Goal: Task Accomplishment & Management: Manage account settings

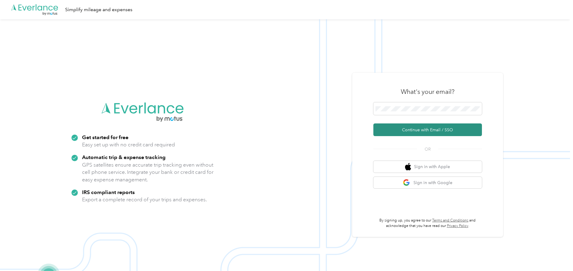
click at [430, 128] on button "Continue with Email / SSO" at bounding box center [427, 129] width 109 height 13
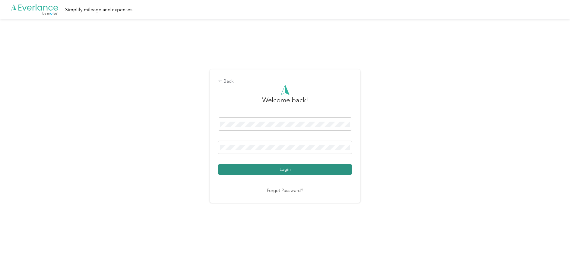
click at [287, 167] on button "Login" at bounding box center [285, 169] width 134 height 11
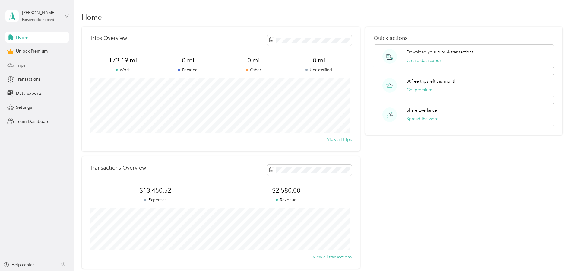
click at [20, 62] on span "Trips" at bounding box center [20, 65] width 9 height 6
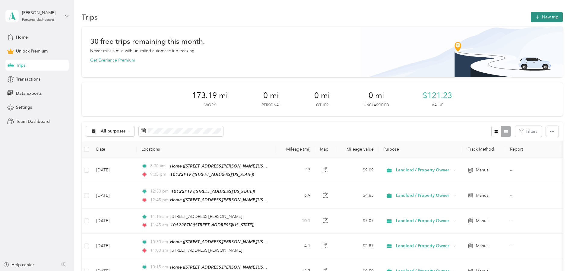
click at [541, 17] on button "New trip" at bounding box center [546, 17] width 32 height 11
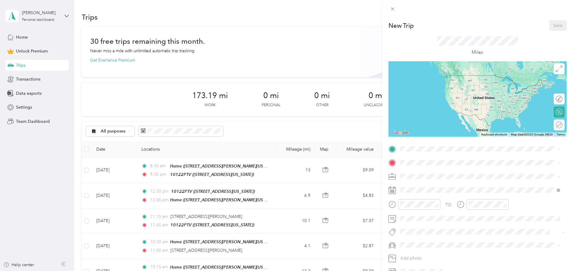
click at [435, 171] on div "Home" at bounding box center [458, 172] width 94 height 5
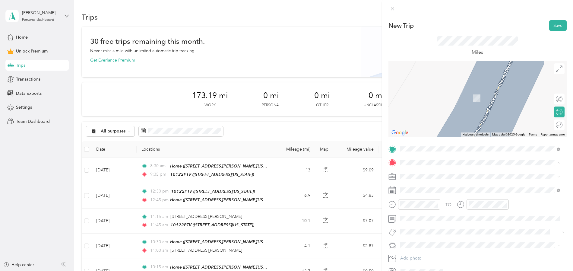
click at [442, 206] on div "10122PTV" at bounding box center [441, 205] width 60 height 5
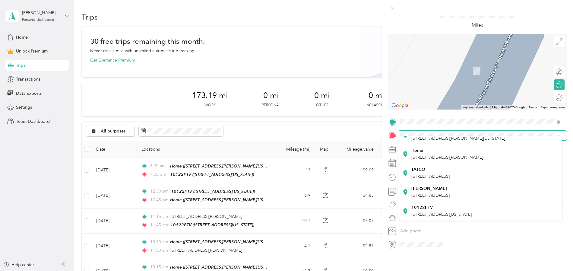
scroll to position [99, 0]
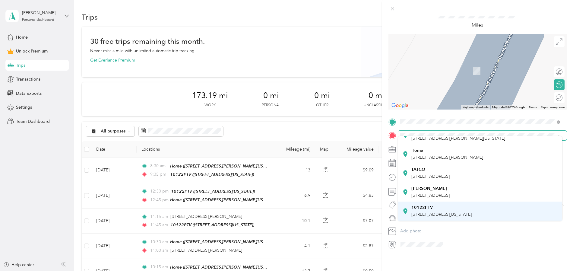
click at [442, 205] on div "10122PTV [STREET_ADDRESS][US_STATE]" at bounding box center [441, 211] width 60 height 13
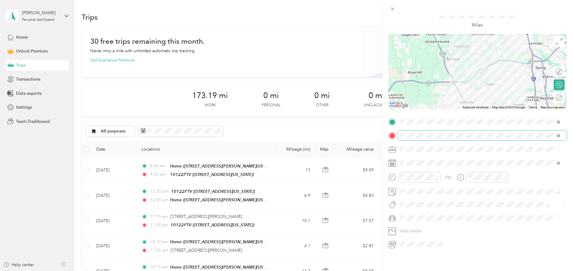
click at [414, 176] on span "Landlord / Property Owner" at bounding box center [428, 176] width 52 height 5
click at [416, 191] on icon at bounding box center [415, 192] width 6 height 6
click at [414, 241] on div "21" at bounding box center [413, 242] width 8 height 8
click at [409, 184] on div "04" at bounding box center [406, 183] width 14 height 8
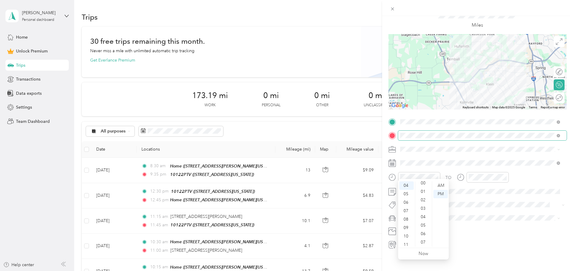
scroll to position [0, 0]
click at [424, 186] on div "00" at bounding box center [423, 185] width 14 height 8
click at [474, 190] on div "05" at bounding box center [474, 191] width 14 height 8
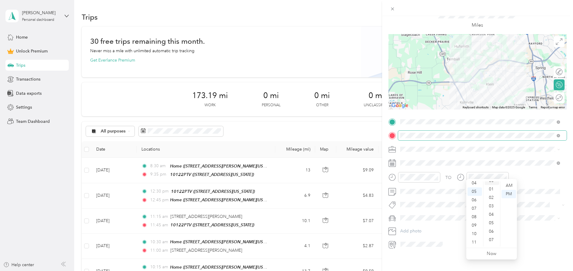
click at [496, 181] on div "00" at bounding box center [491, 180] width 14 height 8
click at [491, 184] on div "00" at bounding box center [491, 185] width 14 height 8
click at [526, 172] on div "TO" at bounding box center [477, 179] width 178 height 15
click at [412, 223] on div "Lexus" at bounding box center [480, 223] width 156 height 6
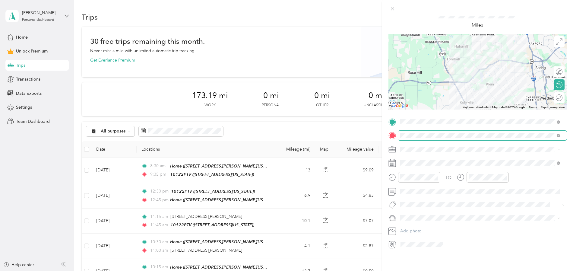
scroll to position [2, 0]
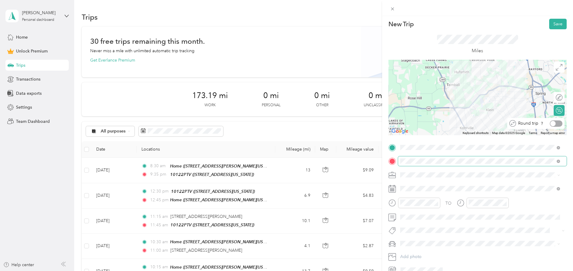
click at [555, 123] on div at bounding box center [555, 123] width 13 height 6
click at [552, 24] on button "Save" at bounding box center [557, 24] width 17 height 11
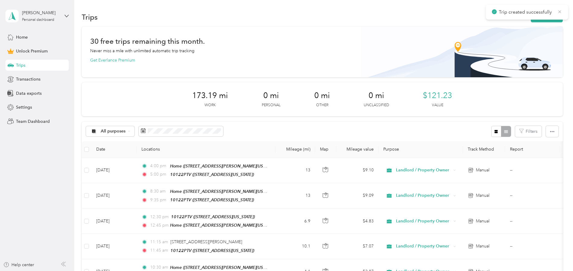
click at [560, 12] on icon at bounding box center [559, 11] width 3 height 3
click at [547, 15] on button "New trip" at bounding box center [546, 17] width 32 height 11
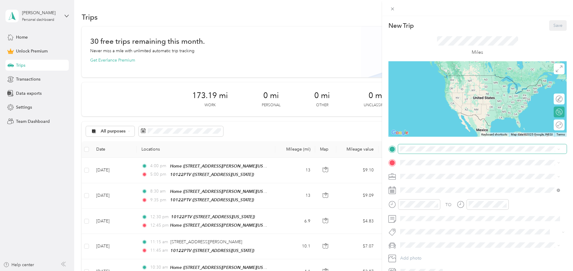
click at [411, 152] on span at bounding box center [482, 149] width 168 height 10
click at [428, 174] on div "Home [STREET_ADDRESS][PERSON_NAME][US_STATE]" at bounding box center [458, 174] width 94 height 13
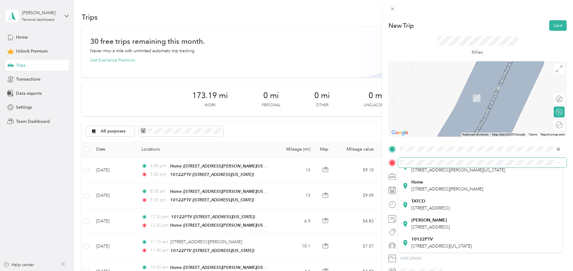
scroll to position [99, 0]
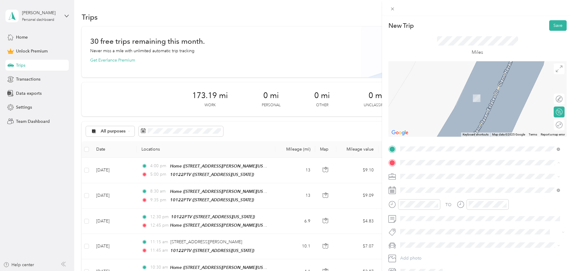
click at [449, 236] on div "10122PTV [STREET_ADDRESS][US_STATE]" at bounding box center [441, 242] width 60 height 13
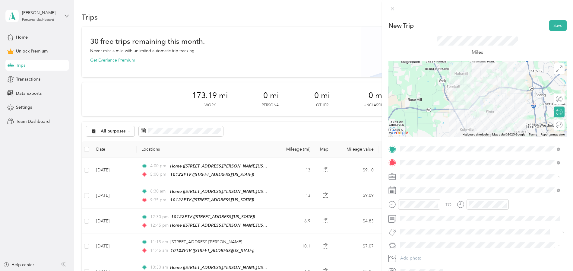
click at [421, 206] on span "Landlord / Property Owner" at bounding box center [428, 207] width 52 height 5
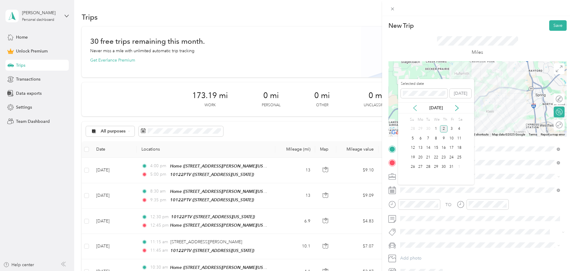
click at [415, 108] on icon at bounding box center [415, 108] width 6 height 6
click at [436, 156] on div "24" at bounding box center [436, 157] width 8 height 8
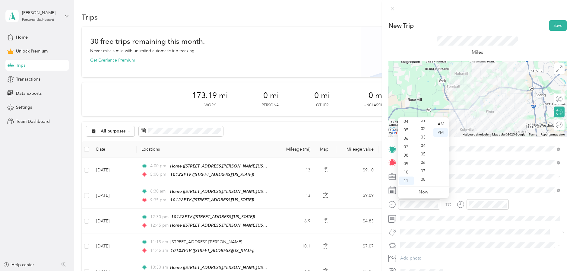
scroll to position [24, 0]
click at [408, 160] on div "09" at bounding box center [406, 163] width 14 height 8
click at [424, 125] on div "00" at bounding box center [423, 124] width 14 height 8
click at [438, 124] on div "AM" at bounding box center [440, 124] width 14 height 8
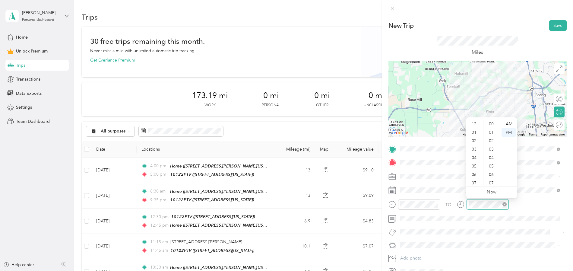
scroll to position [36, 0]
click at [474, 146] on div "07" at bounding box center [474, 147] width 14 height 8
click at [510, 132] on div "PM" at bounding box center [508, 132] width 14 height 8
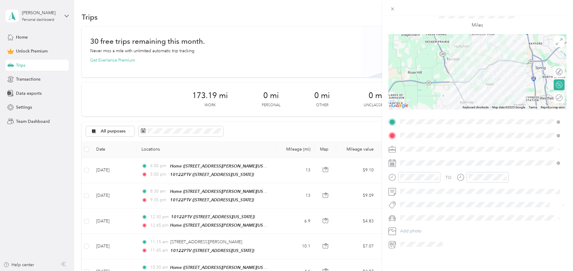
scroll to position [0, 0]
click at [408, 224] on span "Lexus" at bounding box center [407, 223] width 11 height 5
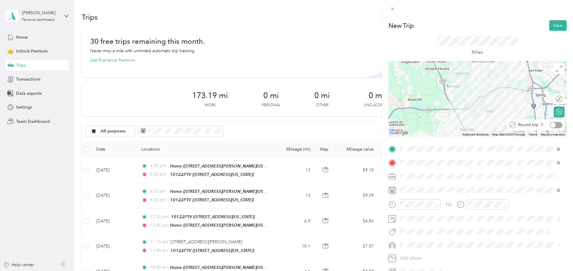
click at [553, 124] on div at bounding box center [555, 125] width 13 height 6
click at [552, 24] on button "Save" at bounding box center [557, 25] width 17 height 11
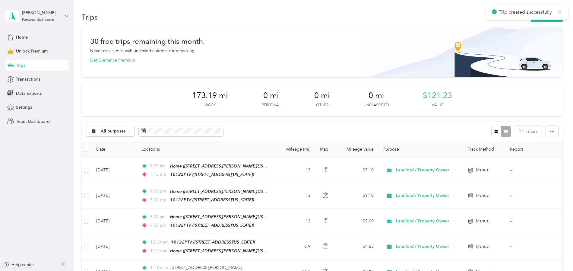
click at [560, 12] on icon at bounding box center [559, 11] width 5 height 5
click at [546, 13] on button "New trip" at bounding box center [546, 17] width 32 height 11
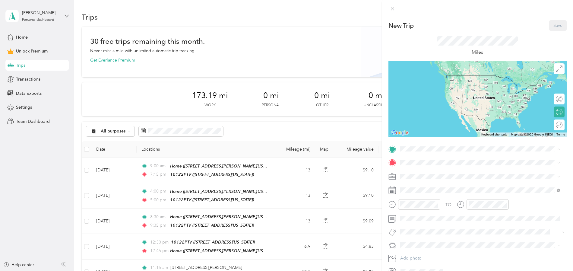
click at [429, 175] on div "Home [STREET_ADDRESS][PERSON_NAME][US_STATE]" at bounding box center [458, 176] width 94 height 13
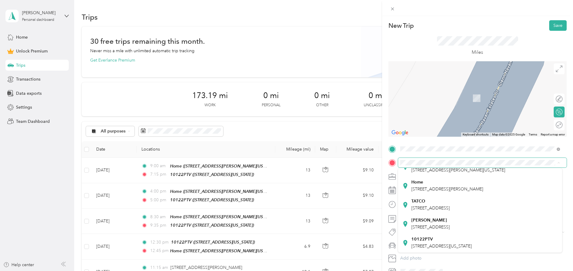
scroll to position [99, 0]
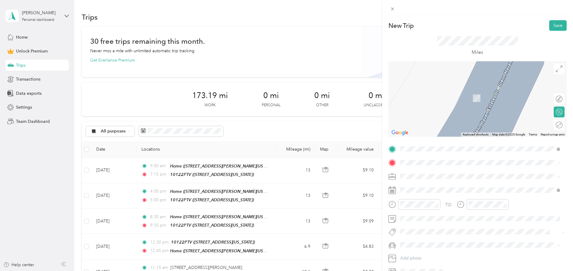
click at [463, 236] on div "10122PTV [STREET_ADDRESS][US_STATE]" at bounding box center [441, 242] width 60 height 13
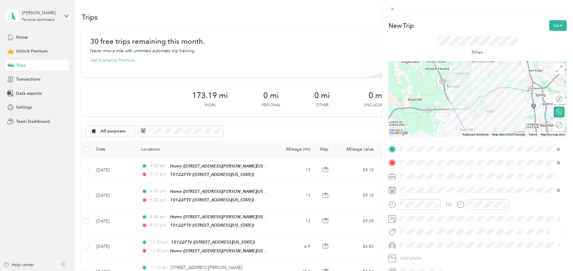
click at [422, 208] on span "Landlord / Property Owner" at bounding box center [428, 207] width 52 height 5
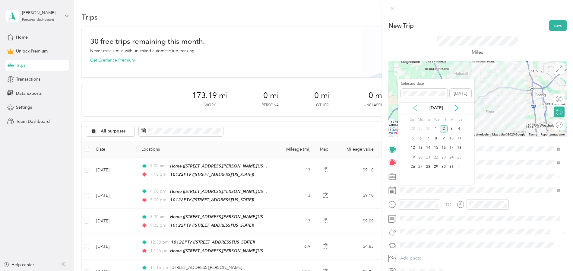
click at [415, 107] on icon at bounding box center [415, 108] width 6 height 6
click at [445, 156] on div "25" at bounding box center [444, 157] width 8 height 8
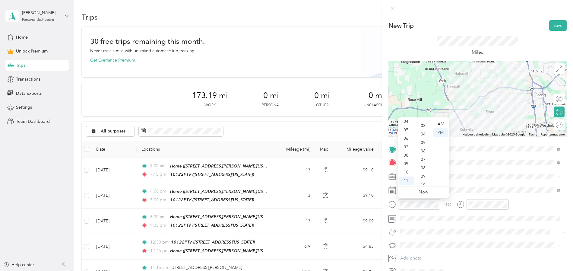
scroll to position [0, 0]
click at [422, 123] on div "00" at bounding box center [423, 124] width 14 height 8
click at [439, 123] on div "AM" at bounding box center [440, 124] width 14 height 8
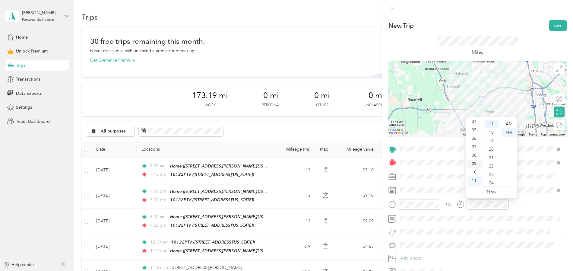
click at [476, 161] on div "09" at bounding box center [474, 163] width 14 height 8
click at [491, 130] on div "15" at bounding box center [491, 131] width 14 height 8
click at [508, 130] on div "PM" at bounding box center [508, 132] width 14 height 8
click at [515, 222] on span at bounding box center [482, 219] width 168 height 10
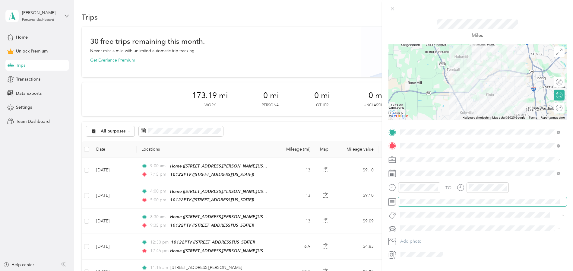
scroll to position [32, 0]
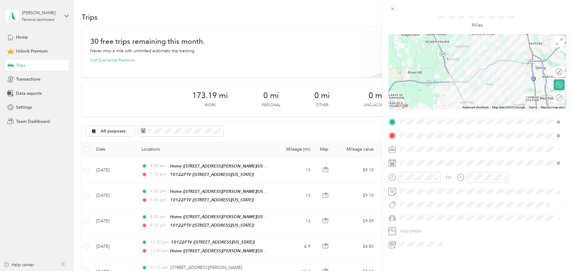
click at [411, 223] on span "Lexus" at bounding box center [407, 223] width 11 height 5
click at [555, 95] on div at bounding box center [555, 98] width 13 height 6
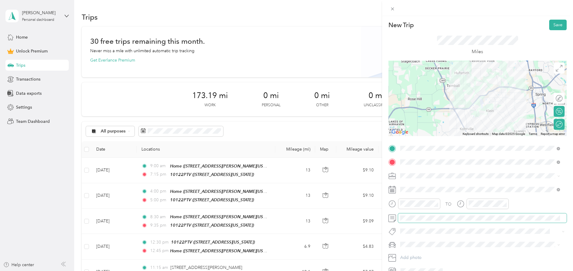
scroll to position [0, 0]
click at [555, 24] on button "Save" at bounding box center [557, 25] width 17 height 11
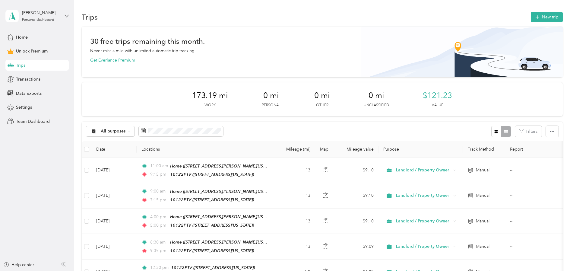
click at [293, 46] on div "30 free trips remaining this month. Never miss a mile with unlimited automatic …" at bounding box center [322, 50] width 464 height 25
click at [22, 35] on span "Home" at bounding box center [22, 37] width 12 height 6
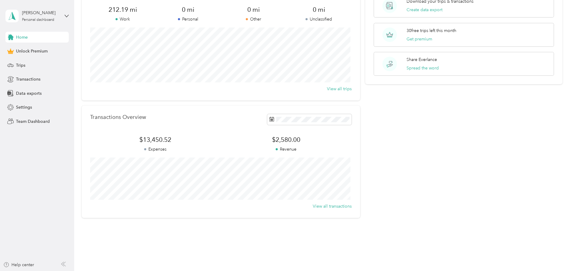
scroll to position [60, 0]
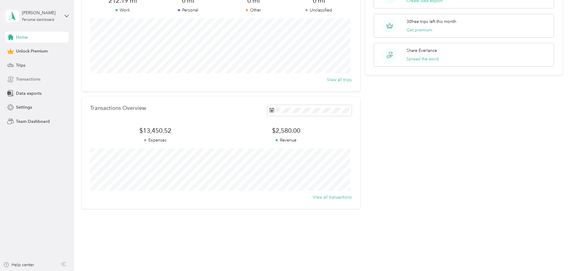
click at [24, 79] on span "Transactions" at bounding box center [28, 79] width 24 height 6
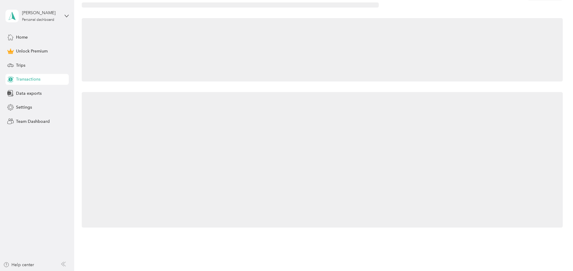
scroll to position [60, 0]
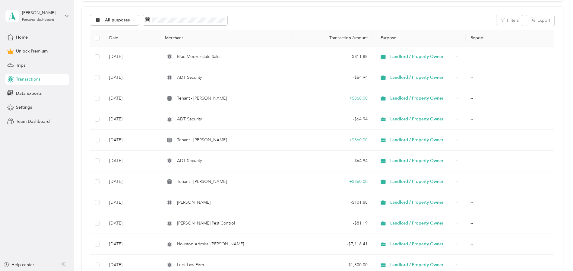
click at [195, 39] on th "Merchant" at bounding box center [226, 38] width 133 height 17
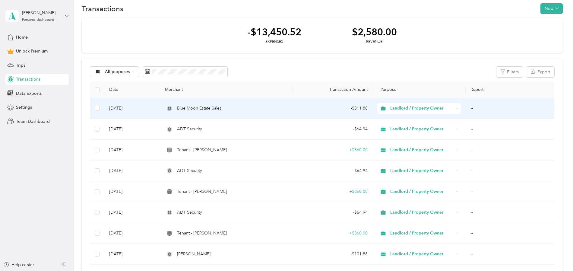
scroll to position [0, 0]
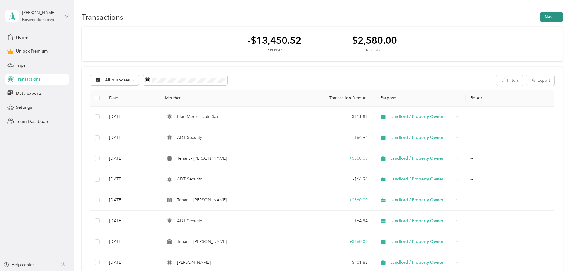
click at [547, 16] on button "New" at bounding box center [551, 17] width 22 height 11
click at [546, 38] on span "Revenue" at bounding box center [548, 39] width 17 height 6
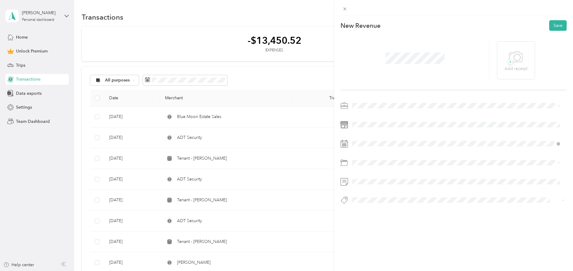
click at [365, 135] on span "Landlord / Property Owner" at bounding box center [380, 136] width 52 height 5
click at [315, 54] on div "This revenue cannot be edited because it is either under review, approved, or p…" at bounding box center [286, 135] width 573 height 271
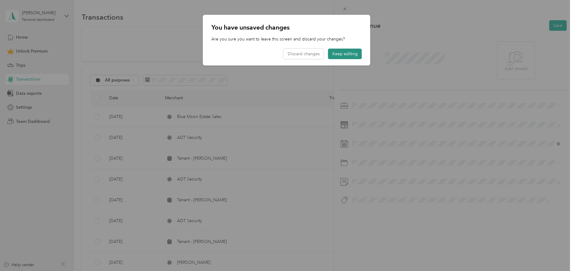
click at [338, 55] on button "Keep editing" at bounding box center [345, 54] width 34 height 11
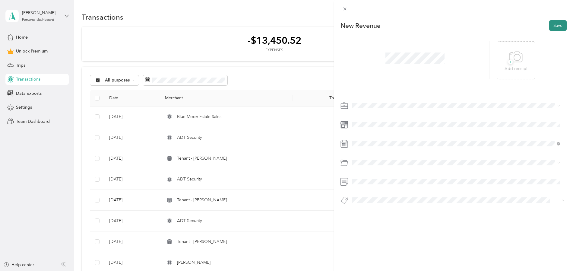
click at [552, 26] on button "Save" at bounding box center [557, 25] width 17 height 11
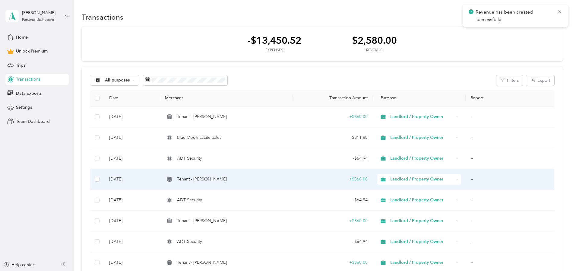
click at [182, 177] on span "Tenant - [PERSON_NAME]" at bounding box center [202, 179] width 50 height 7
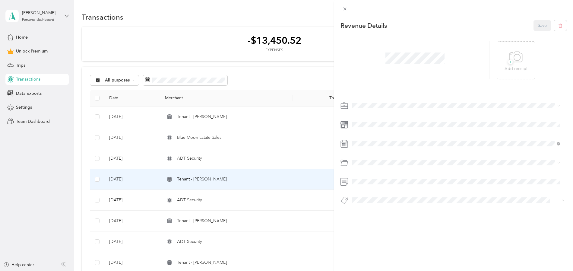
click at [190, 218] on div "This revenue cannot be edited because it is either under review, approved, or p…" at bounding box center [286, 135] width 573 height 271
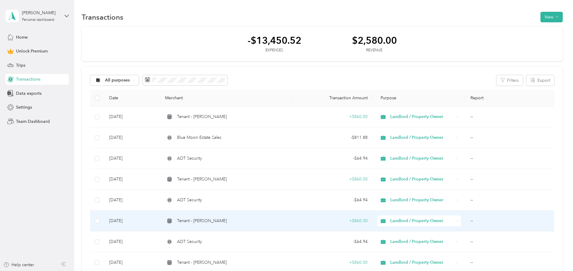
click at [190, 218] on span "Tenant - [PERSON_NAME]" at bounding box center [202, 220] width 50 height 7
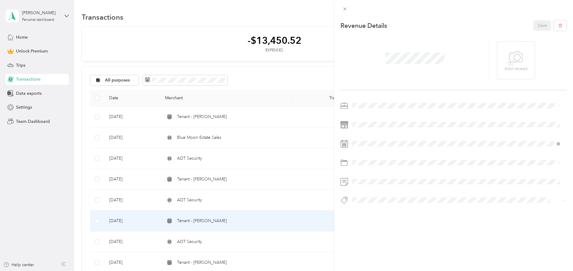
click at [192, 117] on div "This revenue cannot be edited because it is either under review, approved, or p…" at bounding box center [286, 135] width 573 height 271
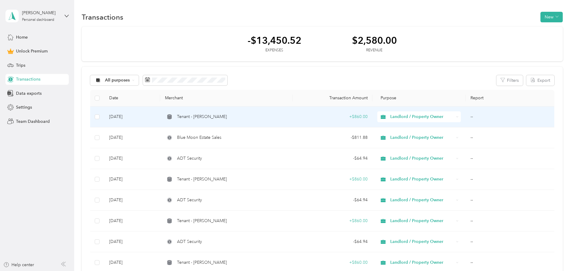
click at [213, 115] on span "Tenant - [PERSON_NAME]" at bounding box center [202, 116] width 50 height 7
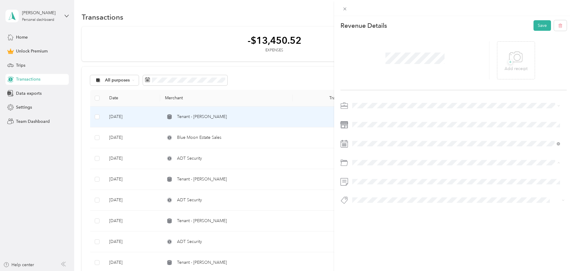
click at [450, 74] on div at bounding box center [414, 60] width 149 height 38
click at [535, 26] on button "Save" at bounding box center [541, 25] width 17 height 11
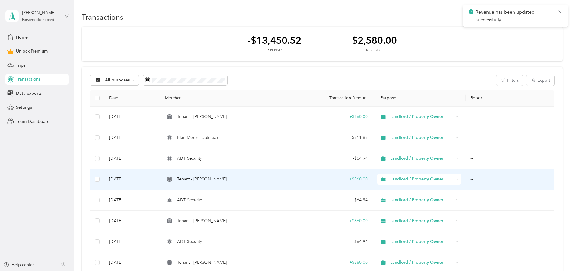
click at [186, 179] on span "Tenant - [PERSON_NAME]" at bounding box center [202, 179] width 50 height 7
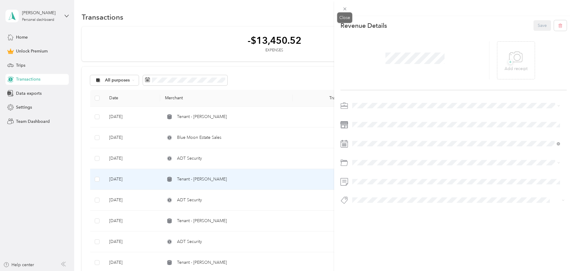
click at [344, 8] on icon at bounding box center [344, 8] width 5 height 5
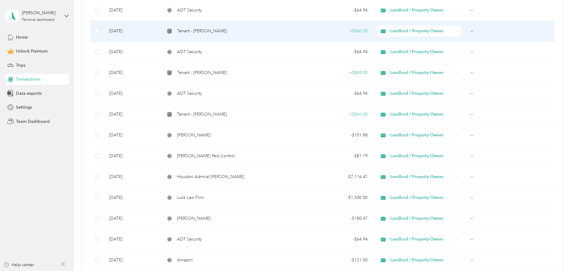
scroll to position [151, 0]
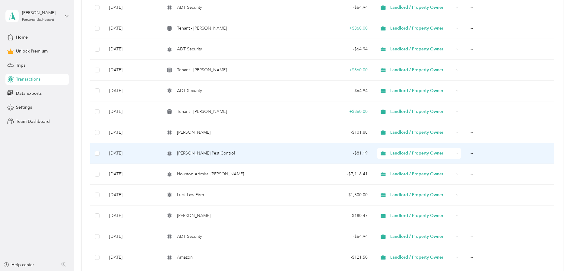
click at [196, 152] on span "[PERSON_NAME] Pest Control" at bounding box center [206, 153] width 58 height 7
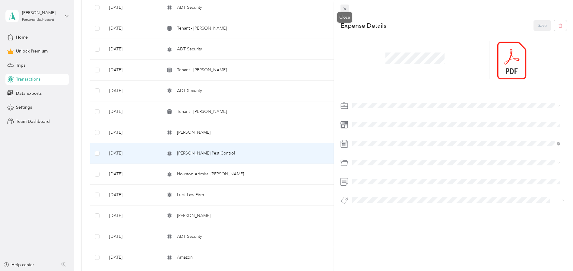
click at [344, 8] on icon at bounding box center [344, 8] width 5 height 5
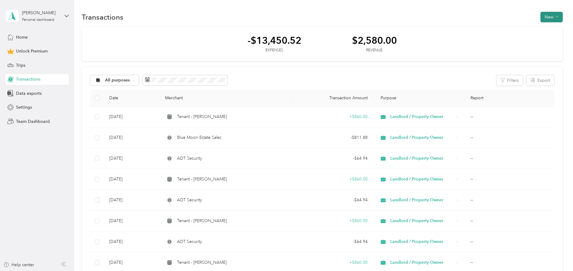
click at [553, 17] on button "New" at bounding box center [551, 17] width 22 height 11
click at [544, 28] on span "Expense" at bounding box center [548, 28] width 16 height 6
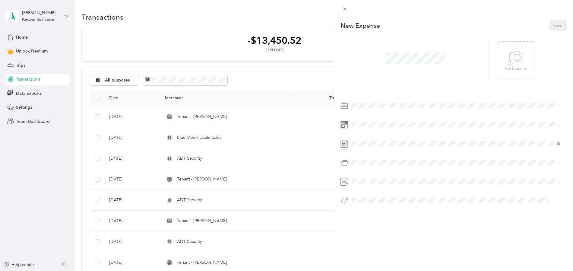
click at [369, 137] on span "Landlord / Property Owner" at bounding box center [380, 136] width 52 height 5
click at [368, 178] on icon at bounding box center [367, 178] width 6 height 6
click at [389, 226] on div "24" at bounding box center [388, 227] width 8 height 8
click at [332, 157] on div "This expense cannot be edited because it is either under review, approved, or p…" at bounding box center [286, 135] width 573 height 271
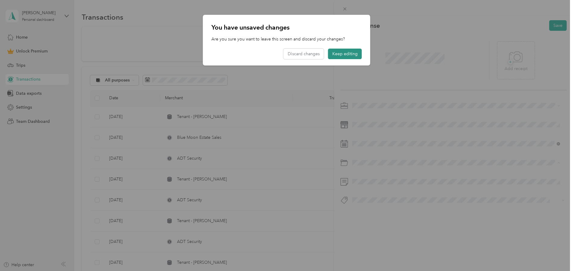
click at [348, 52] on button "Keep editing" at bounding box center [345, 54] width 34 height 11
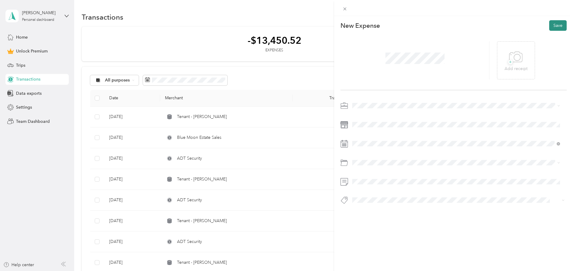
click at [550, 27] on button "Save" at bounding box center [557, 25] width 17 height 11
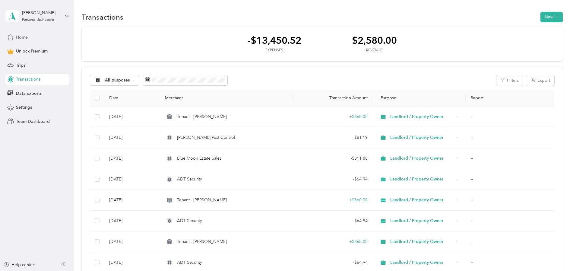
click at [22, 35] on span "Home" at bounding box center [22, 37] width 12 height 6
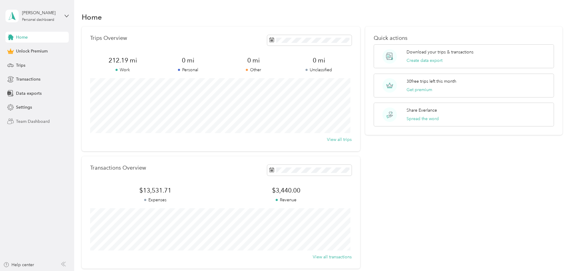
click at [27, 119] on span "Team Dashboard" at bounding box center [33, 121] width 34 height 6
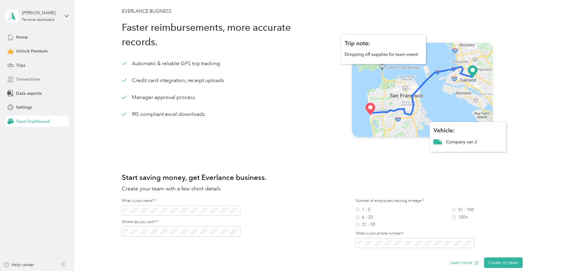
click at [26, 79] on span "Transactions" at bounding box center [28, 79] width 24 height 6
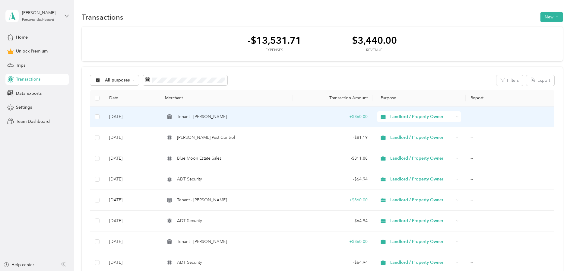
click at [212, 121] on td "Tenant - [PERSON_NAME]" at bounding box center [226, 116] width 133 height 21
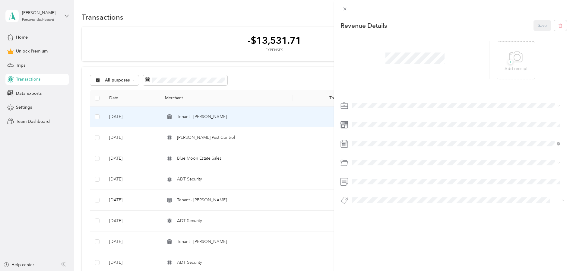
click at [343, 162] on icon at bounding box center [344, 163] width 8 height 8
click at [355, 60] on div at bounding box center [414, 60] width 149 height 38
click at [345, 163] on icon at bounding box center [344, 163] width 8 height 8
click at [420, 79] on div at bounding box center [414, 60] width 149 height 38
click at [344, 159] on icon at bounding box center [344, 163] width 8 height 8
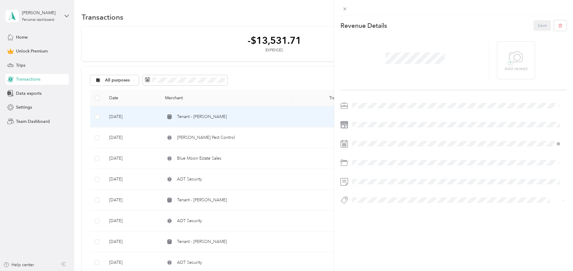
click at [346, 160] on icon at bounding box center [344, 161] width 6 height 2
click at [382, 175] on div "Default categories" at bounding box center [455, 173] width 203 height 6
click at [346, 10] on icon at bounding box center [344, 8] width 5 height 5
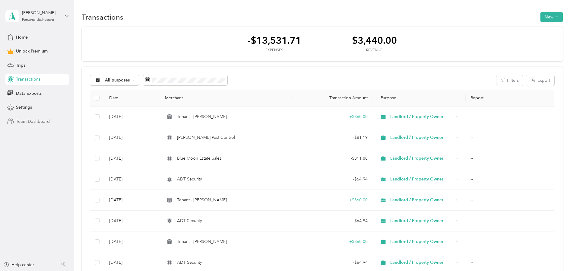
click at [26, 120] on span "Team Dashboard" at bounding box center [33, 121] width 34 height 6
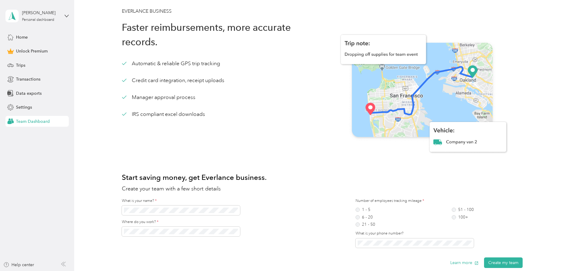
click at [160, 117] on div "IRS compliant excel downloads" at bounding box center [163, 114] width 83 height 8
drag, startPoint x: 158, startPoint y: 100, endPoint x: 160, endPoint y: 93, distance: 7.6
click at [158, 99] on div "Manager approval process" at bounding box center [159, 97] width 74 height 8
drag, startPoint x: 164, startPoint y: 83, endPoint x: 170, endPoint y: 65, distance: 18.7
click at [164, 83] on div "Credit card integration, receipt uploads" at bounding box center [173, 81] width 103 height 8
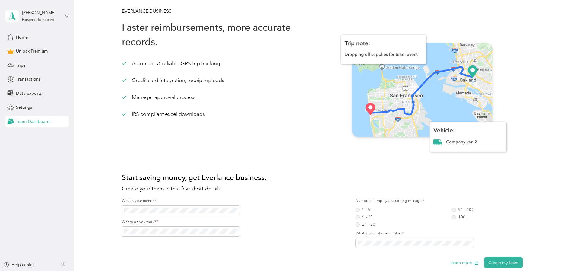
click at [170, 65] on div "Automatic & reliable GPS trip tracking" at bounding box center [171, 64] width 99 height 8
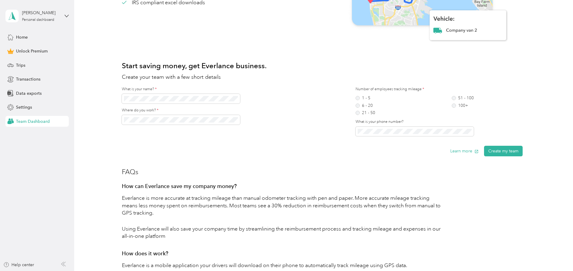
scroll to position [121, 0]
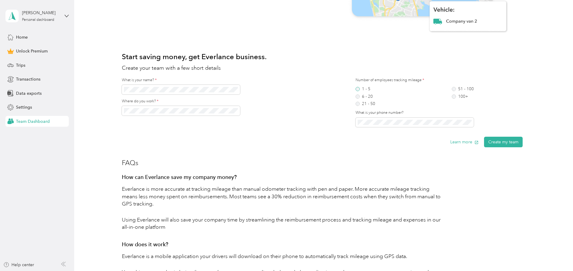
click at [356, 88] on label "1 - 5" at bounding box center [365, 89] width 20 height 4
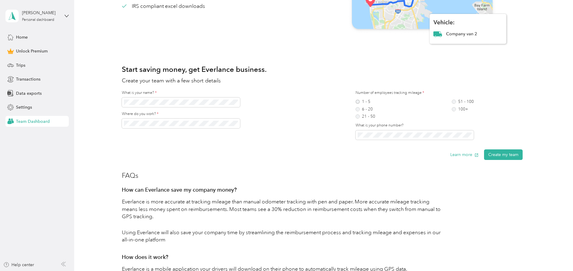
scroll to position [105, 0]
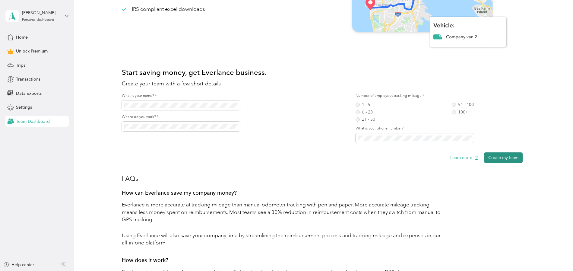
click at [505, 157] on button "Create my team" at bounding box center [503, 157] width 39 height 11
click at [266, 120] on div "Where do you work? *" at bounding box center [205, 122] width 167 height 17
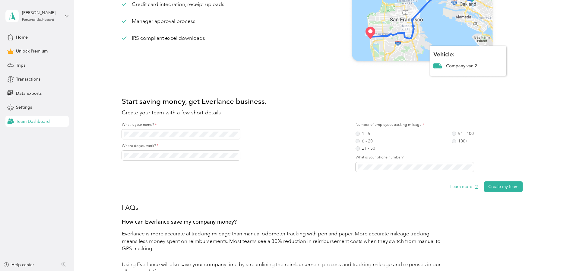
scroll to position [75, 0]
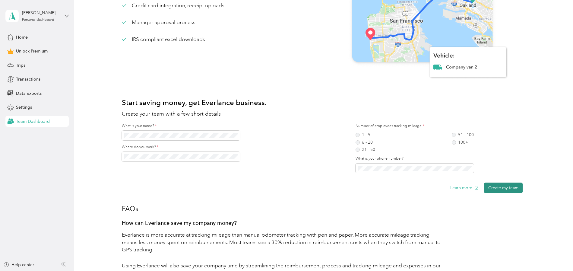
click at [504, 187] on button "Create my team" at bounding box center [503, 187] width 39 height 11
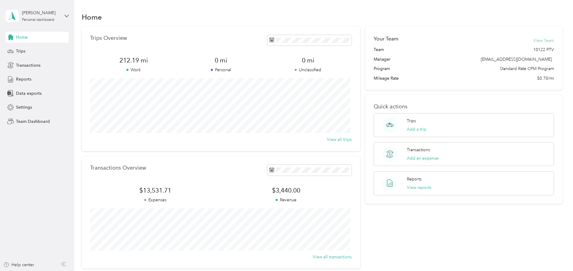
click at [538, 40] on button "View Team" at bounding box center [543, 40] width 21 height 6
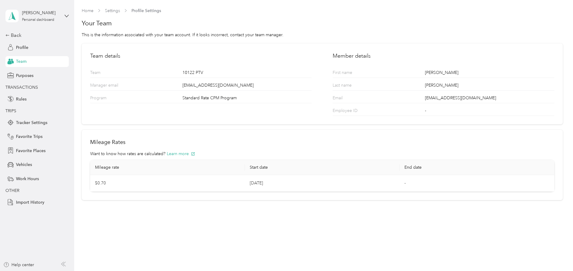
click at [152, 10] on span "Profile Settings" at bounding box center [146, 11] width 30 height 6
click at [114, 11] on link "Settings" at bounding box center [112, 10] width 15 height 5
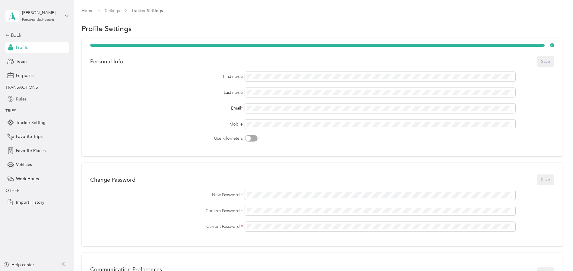
click at [20, 99] on span "Rules" at bounding box center [21, 99] width 11 height 6
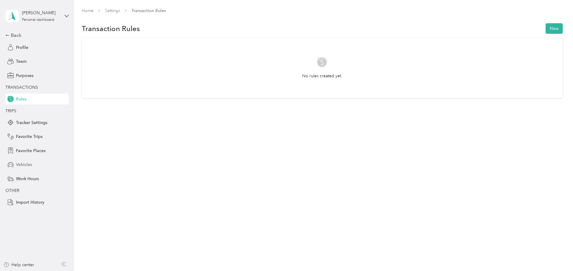
click at [22, 165] on span "Vehicles" at bounding box center [24, 164] width 16 height 6
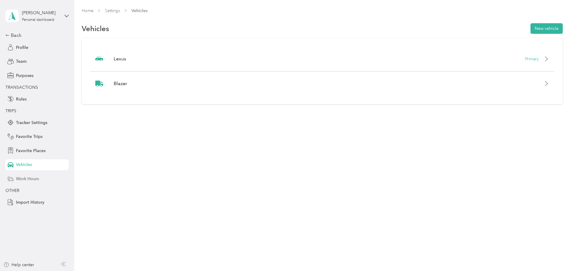
click at [25, 178] on span "Work Hours" at bounding box center [27, 178] width 23 height 6
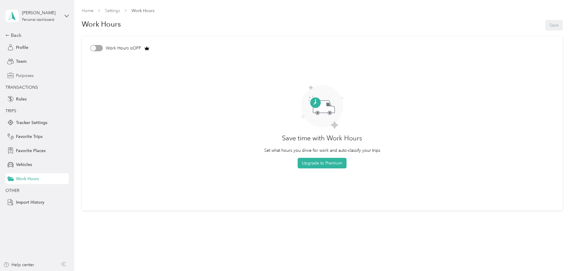
click at [23, 76] on span "Purposes" at bounding box center [24, 75] width 17 height 6
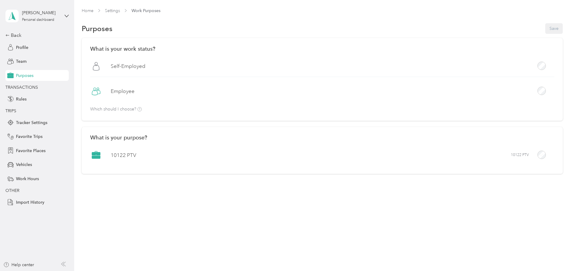
click at [117, 155] on label "10122 PTV" at bounding box center [124, 155] width 26 height 8
click at [183, 19] on section "Home Settings Work Purposes Purposes Save What is your work status? [DEMOGRAPHI…" at bounding box center [322, 94] width 481 height 173
click at [127, 65] on label "Self-Employed" at bounding box center [128, 66] width 35 height 8
click at [556, 30] on div "Purposes Save" at bounding box center [322, 28] width 481 height 13
click at [12, 34] on div "Back" at bounding box center [35, 35] width 60 height 7
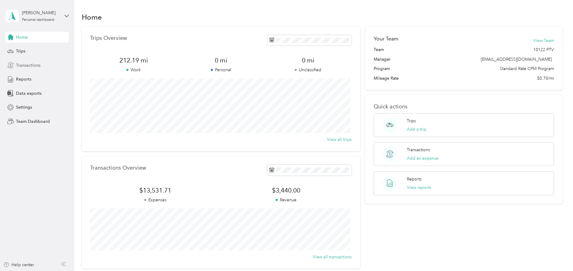
click at [35, 65] on span "Transactions" at bounding box center [28, 65] width 24 height 6
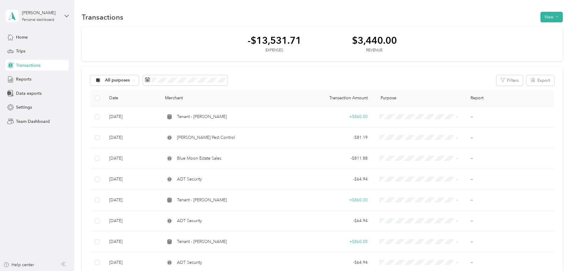
click at [272, 48] on div "Expenses" at bounding box center [274, 50] width 54 height 5
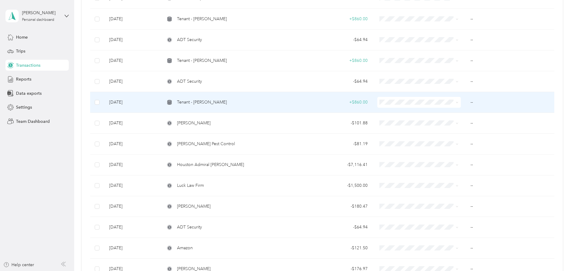
scroll to position [337, 0]
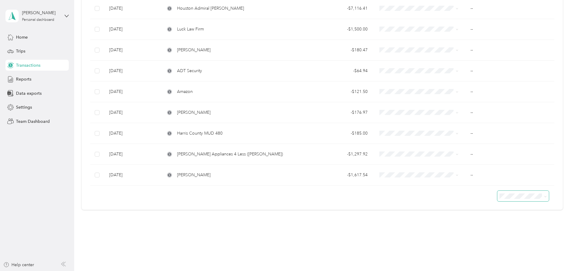
click at [542, 194] on span at bounding box center [544, 196] width 5 height 6
click at [544, 196] on icon at bounding box center [545, 196] width 2 height 1
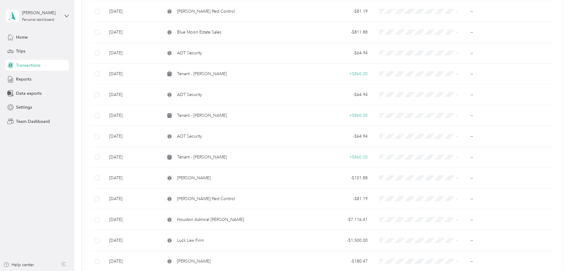
scroll to position [0, 0]
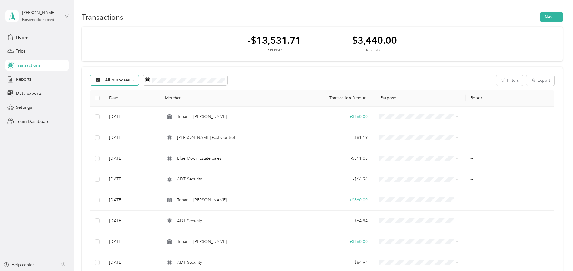
click at [134, 80] on icon at bounding box center [133, 80] width 2 height 1
click at [118, 110] on span "10122 PTV" at bounding box center [119, 112] width 29 height 6
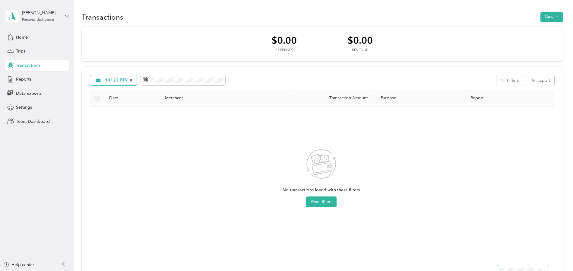
click at [131, 79] on icon at bounding box center [131, 80] width 2 height 2
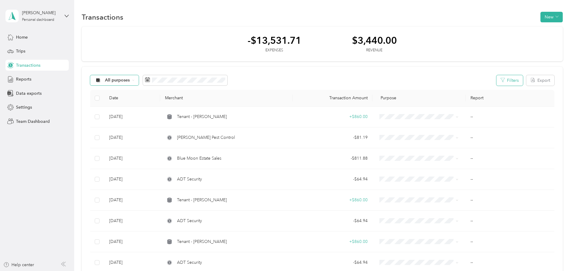
click at [510, 79] on button "Filters" at bounding box center [509, 80] width 27 height 11
click at [500, 130] on label "Category" at bounding box center [466, 132] width 101 height 5
click at [514, 97] on icon "button" at bounding box center [514, 96] width 6 height 6
click at [22, 107] on span "Settings" at bounding box center [24, 107] width 16 height 6
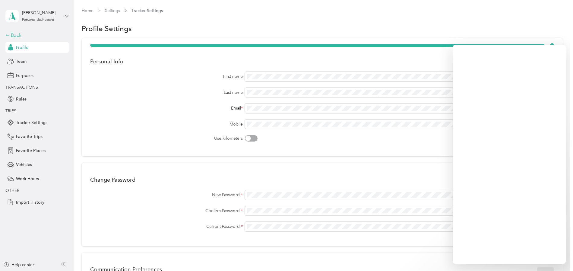
click at [13, 36] on div "Back" at bounding box center [35, 35] width 60 height 7
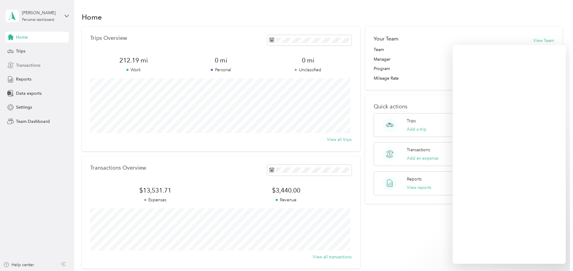
click at [24, 64] on span "Transactions" at bounding box center [28, 65] width 24 height 6
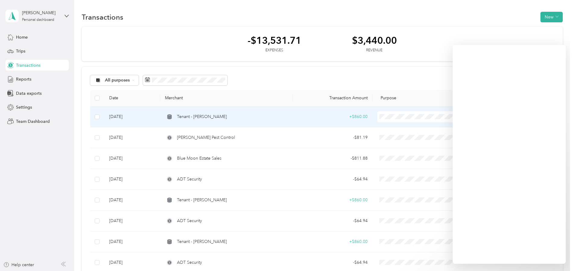
click at [196, 117] on span "Tenant - [PERSON_NAME]" at bounding box center [202, 116] width 50 height 7
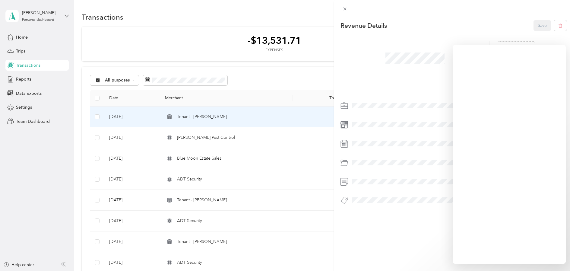
click at [345, 162] on icon at bounding box center [344, 163] width 8 height 8
drag, startPoint x: 502, startPoint y: 17, endPoint x: 493, endPoint y: 21, distance: 10.1
click at [501, 17] on div "Revenue Details Save + Add receipt" at bounding box center [453, 122] width 239 height 213
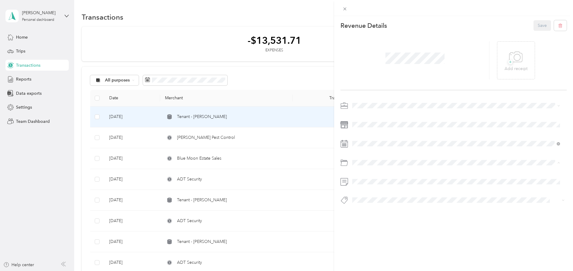
click at [444, 177] on p "Your team does not have any categories yet." at bounding box center [456, 178] width 72 height 5
click at [330, 158] on div "This revenue cannot be edited because it is either under review, approved, or p…" at bounding box center [286, 135] width 573 height 271
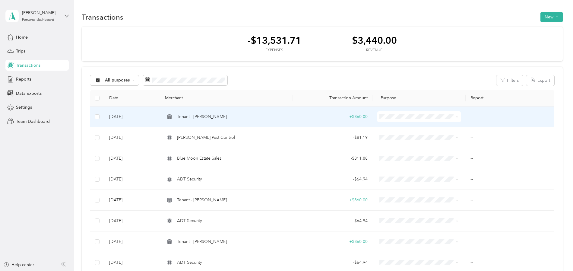
click at [358, 114] on div "+ $860.00" at bounding box center [332, 116] width 70 height 7
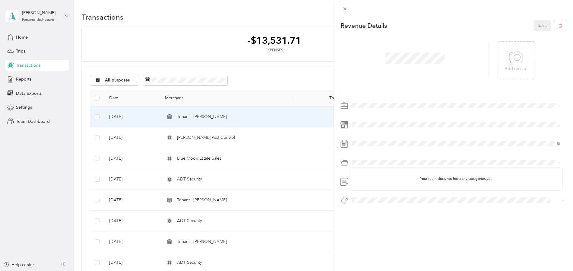
click at [345, 159] on div at bounding box center [453, 163] width 226 height 10
click at [468, 60] on div at bounding box center [414, 60] width 149 height 38
click at [29, 120] on div "This revenue cannot be edited because it is either under review, approved, or p…" at bounding box center [286, 135] width 573 height 271
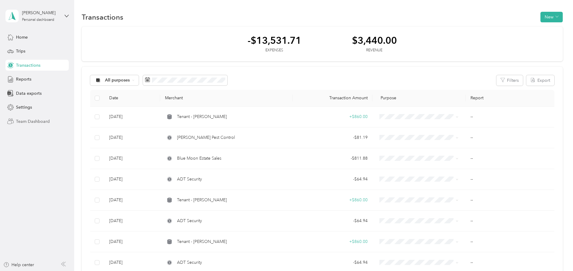
click at [41, 120] on span "Team Dashboard" at bounding box center [33, 121] width 34 height 6
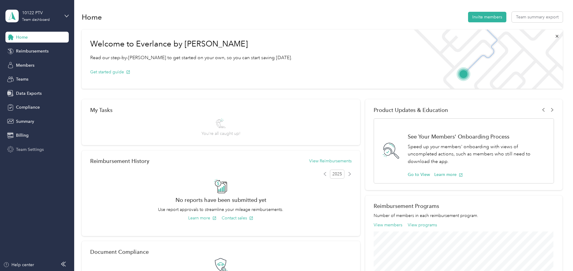
click at [31, 149] on span "Team Settings" at bounding box center [30, 149] width 28 height 6
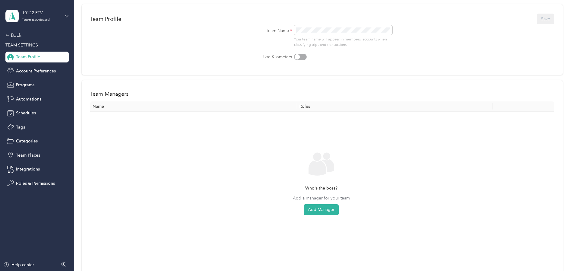
scroll to position [60, 0]
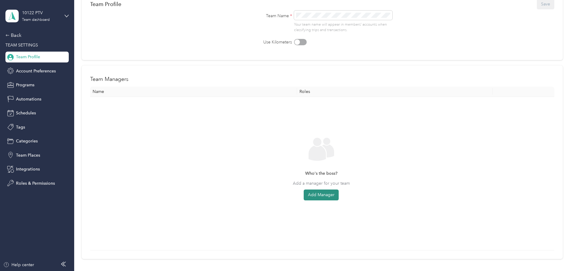
click at [316, 194] on button "Add Manager" at bounding box center [321, 194] width 35 height 11
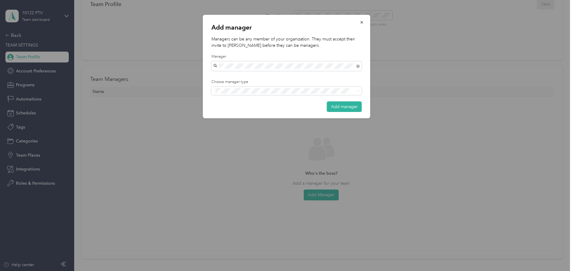
click at [250, 77] on div "[PERSON_NAME]" at bounding box center [287, 77] width 142 height 6
click at [280, 78] on div "Add manager Managers can be any member of your organization. They must accept t…" at bounding box center [286, 66] width 167 height 103
click at [332, 106] on button "Add manager" at bounding box center [344, 106] width 35 height 11
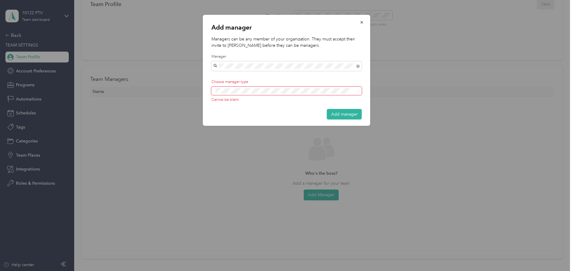
click at [272, 77] on div "Add manager Managers can be any member of your organization. They must accept t…" at bounding box center [286, 70] width 167 height 111
click at [336, 114] on button "Add manager" at bounding box center [344, 114] width 35 height 11
click at [209, 89] on div "Add manager Managers can be any member of your organization. They must accept t…" at bounding box center [286, 70] width 167 height 111
click at [274, 110] on div "No results match your search" at bounding box center [286, 110] width 150 height 29
click at [336, 113] on button "Add manager" at bounding box center [344, 114] width 35 height 11
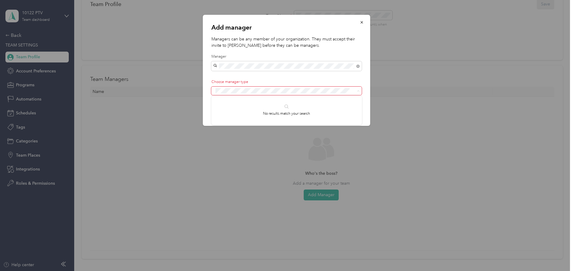
click at [201, 270] on div "Add manager Managers can be any member of your organization. They must accept t…" at bounding box center [285, 271] width 570 height 0
click at [362, 22] on icon "button" at bounding box center [361, 22] width 2 height 2
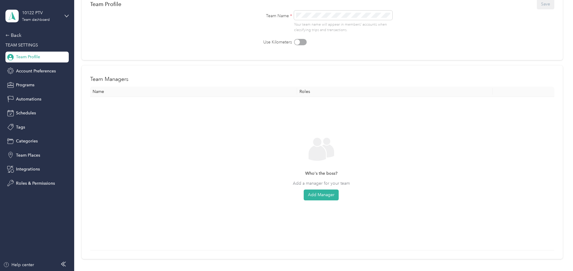
scroll to position [0, 0]
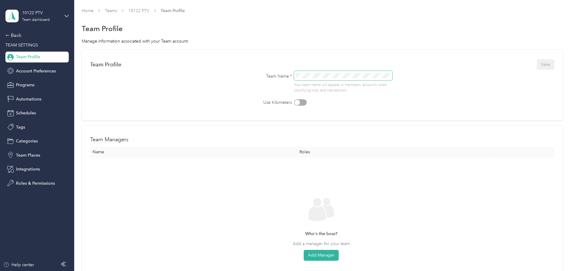
click at [265, 68] on form "Team Profile Save Team Name * Your team name will appear in members’ accounts w…" at bounding box center [322, 82] width 464 height 48
click at [543, 64] on button "Save" at bounding box center [545, 64] width 17 height 11
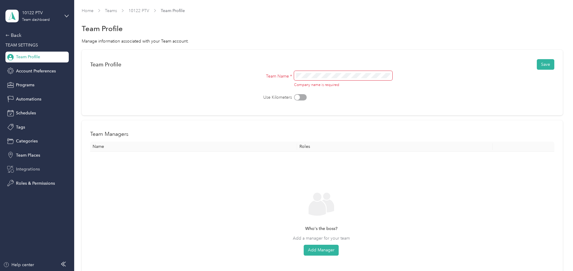
click at [27, 168] on span "Integrations" at bounding box center [28, 169] width 24 height 6
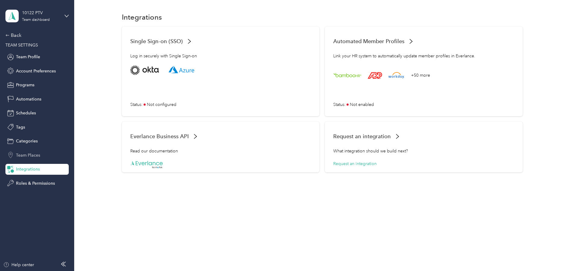
click at [27, 155] on span "Team Places" at bounding box center [28, 155] width 24 height 6
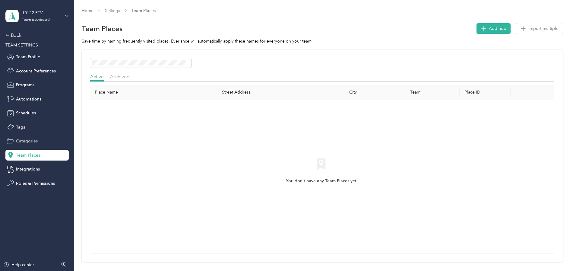
click at [27, 140] on span "Categories" at bounding box center [27, 141] width 22 height 6
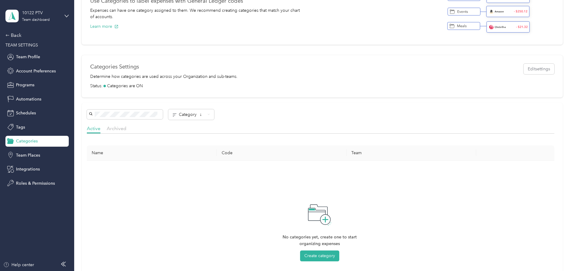
scroll to position [60, 0]
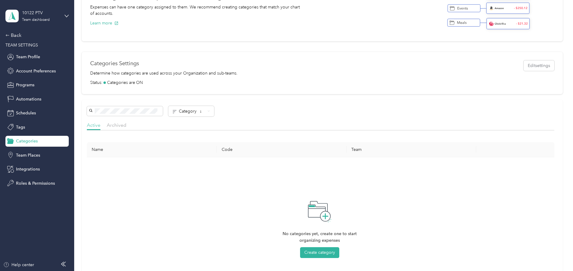
click at [95, 124] on span "Active" at bounding box center [94, 125] width 14 height 6
click at [115, 124] on span "Archived" at bounding box center [117, 125] width 20 height 6
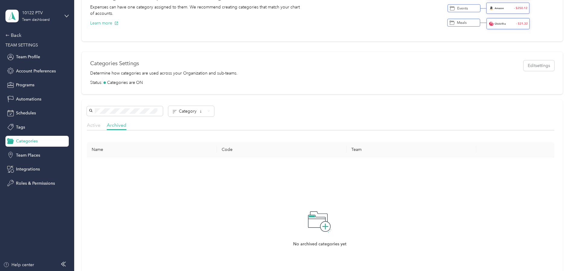
click at [95, 126] on span "Active" at bounding box center [94, 125] width 14 height 6
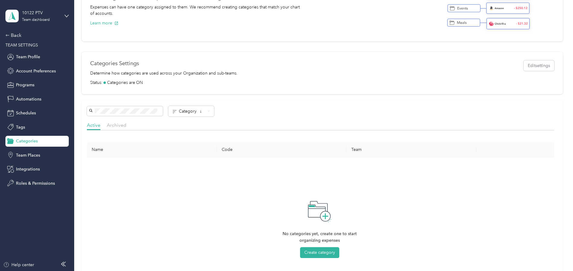
click at [99, 149] on th "Name" at bounding box center [152, 149] width 130 height 15
click at [533, 65] on button "Edit settings" at bounding box center [538, 65] width 31 height 11
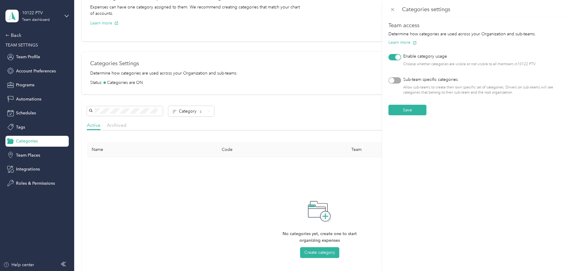
click at [398, 80] on div at bounding box center [394, 80] width 13 height 6
click at [411, 111] on button "Save" at bounding box center [407, 110] width 38 height 11
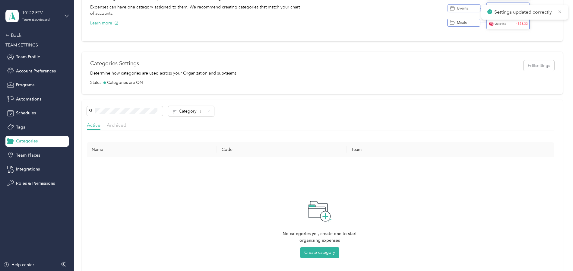
click at [559, 11] on icon at bounding box center [559, 11] width 5 height 5
click at [319, 247] on button "Create category" at bounding box center [319, 249] width 39 height 11
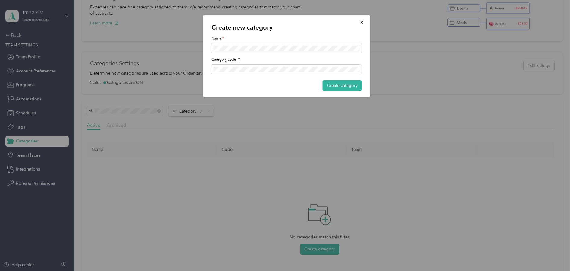
click at [260, 56] on div "Create new category Name * Category code Create category" at bounding box center [286, 56] width 167 height 82
click at [335, 86] on button "Create category" at bounding box center [342, 85] width 39 height 11
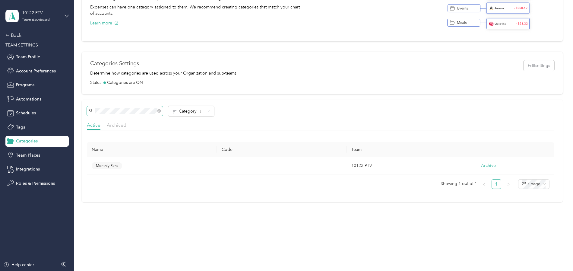
click at [78, 111] on div "Home Teams 10122 PTV Categories Categories Create category Upload Multiple Use …" at bounding box center [322, 98] width 496 height 316
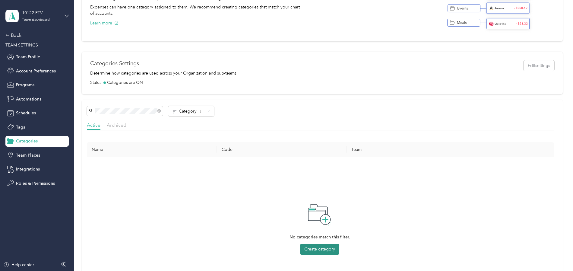
click at [321, 249] on button "Create category" at bounding box center [319, 249] width 39 height 11
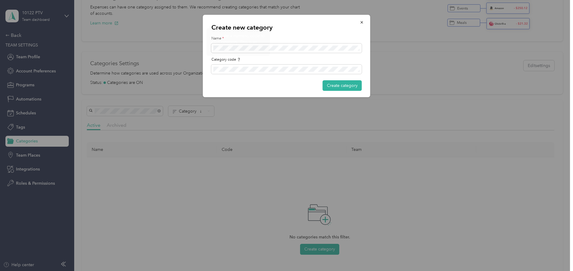
click at [239, 49] on div "Associate a numeric code to each category. This is an optional field." at bounding box center [238, 42] width 55 height 19
click at [335, 84] on button "Create category" at bounding box center [342, 85] width 39 height 11
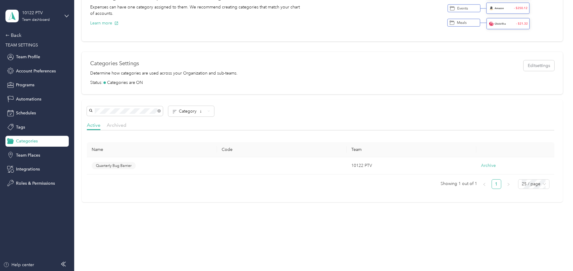
click at [120, 165] on span "Quarterly Bug Barrier" at bounding box center [114, 165] width 36 height 5
click at [181, 180] on ul "Showing 1 out of 1 1 25 / page" at bounding box center [318, 184] width 462 height 10
click at [209, 111] on icon at bounding box center [209, 110] width 2 height 1
click at [192, 143] on span "Recently added" at bounding box center [187, 142] width 30 height 5
click at [339, 114] on div at bounding box center [320, 111] width 467 height 11
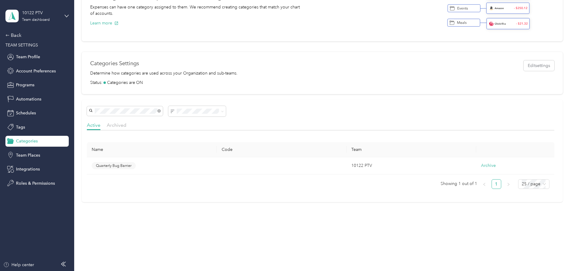
click at [150, 121] on div "Active Archived" at bounding box center [320, 125] width 467 height 9
click at [120, 126] on span "Archived" at bounding box center [117, 125] width 20 height 6
click at [94, 125] on span "Active" at bounding box center [94, 125] width 14 height 6
click at [131, 172] on td "Quarterly Bug Barrier" at bounding box center [152, 165] width 130 height 17
click at [158, 185] on ul "Showing 1 out of 1 1 25 / page" at bounding box center [318, 184] width 462 height 10
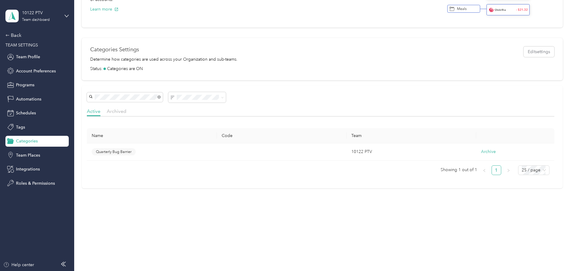
scroll to position [75, 0]
click at [26, 58] on span "Team Profile" at bounding box center [28, 57] width 24 height 6
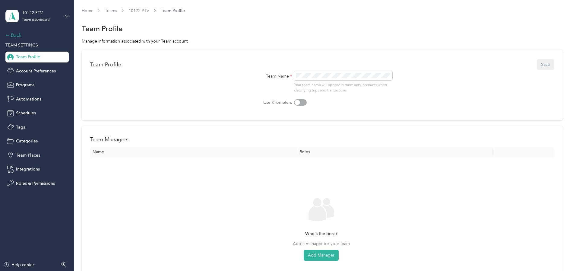
click at [16, 36] on div "Back" at bounding box center [35, 35] width 60 height 7
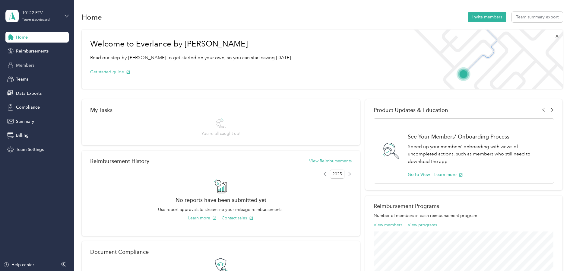
click at [26, 65] on span "Members" at bounding box center [25, 65] width 18 height 6
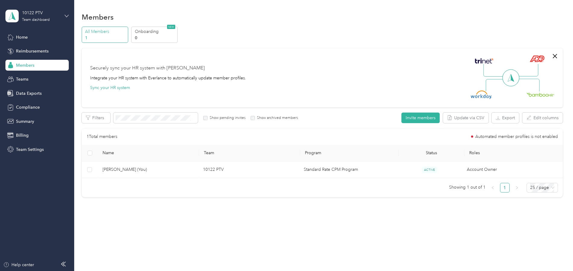
click at [68, 15] on icon at bounding box center [67, 16] width 4 height 2
click at [30, 62] on div "Personal dashboard" at bounding box center [30, 63] width 38 height 6
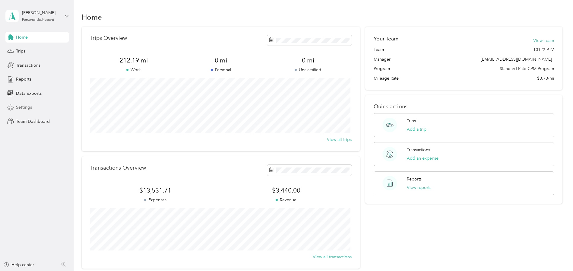
click at [24, 108] on span "Settings" at bounding box center [24, 107] width 16 height 6
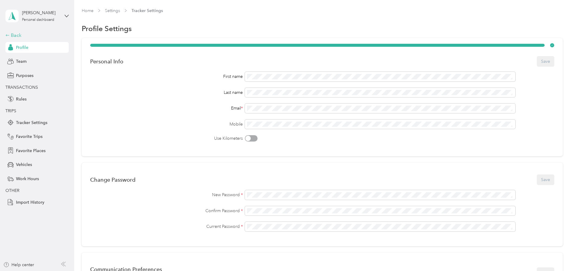
click at [17, 35] on div "Back" at bounding box center [35, 35] width 60 height 7
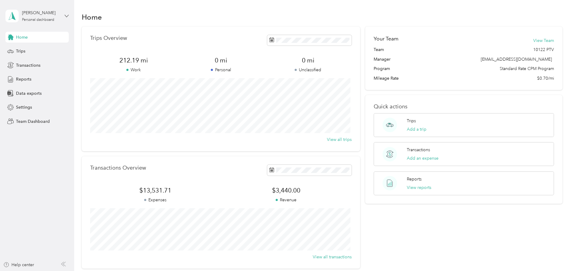
click at [66, 15] on icon at bounding box center [67, 16] width 4 height 4
click at [25, 77] on div "Log out" at bounding box center [22, 74] width 23 height 6
